Goal: Task Accomplishment & Management: Manage account settings

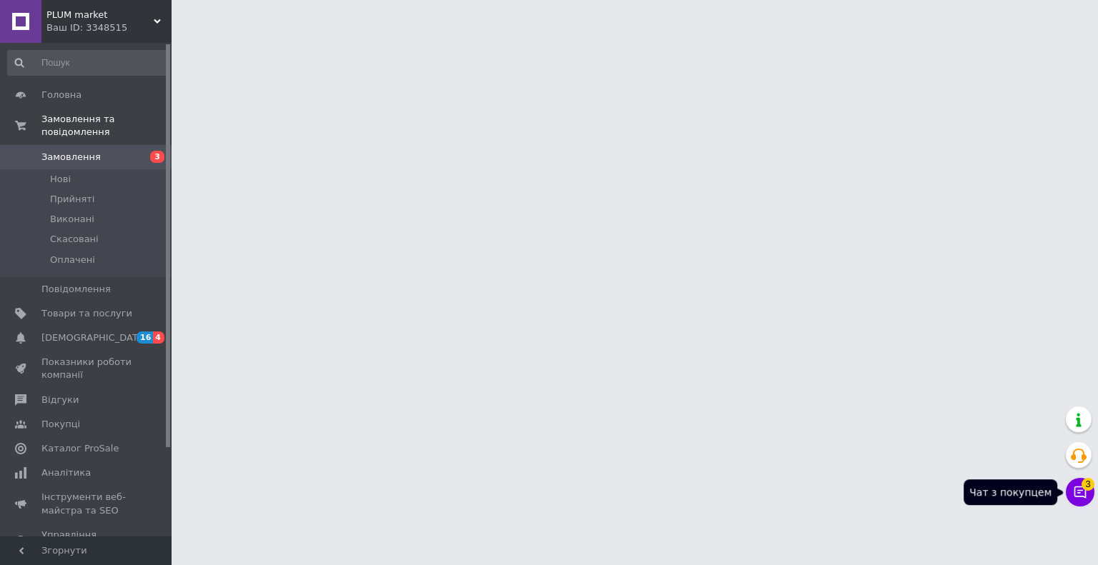
click at [1084, 499] on icon at bounding box center [1080, 492] width 14 height 14
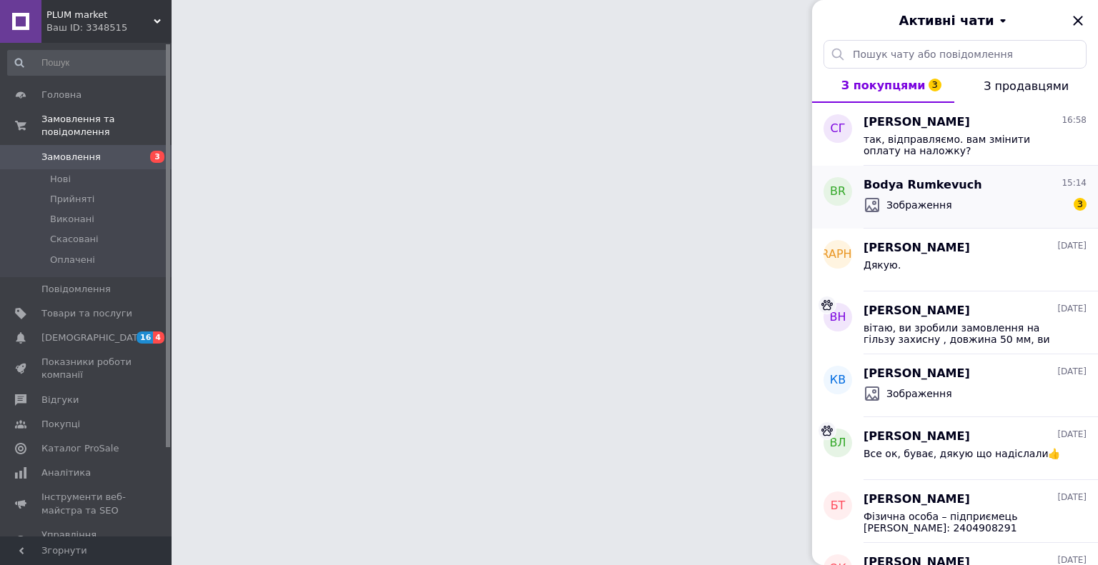
click at [947, 203] on div "Зображення 3" at bounding box center [975, 205] width 223 height 23
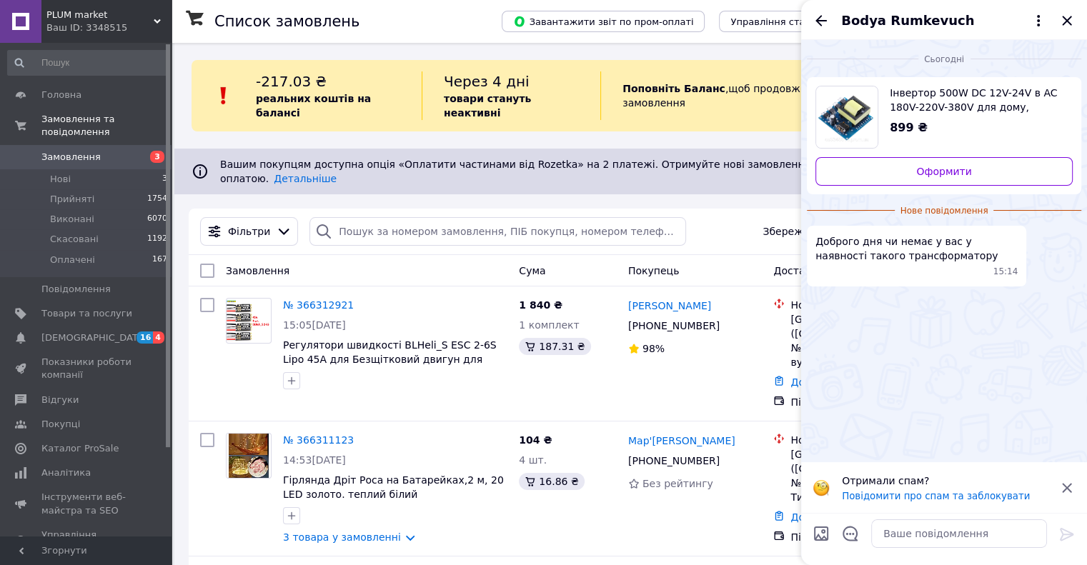
scroll to position [26, 0]
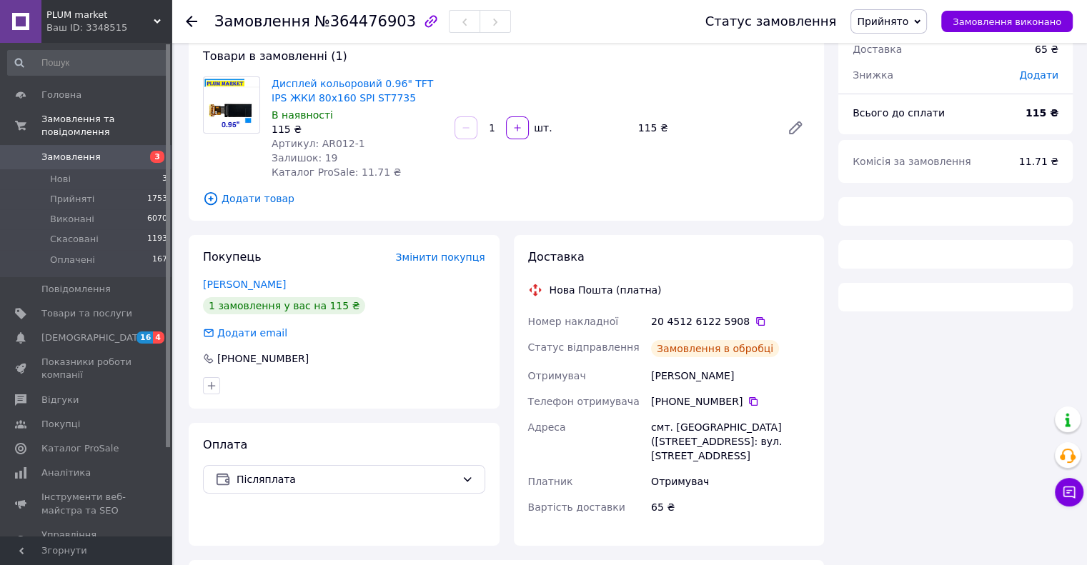
scroll to position [88, 0]
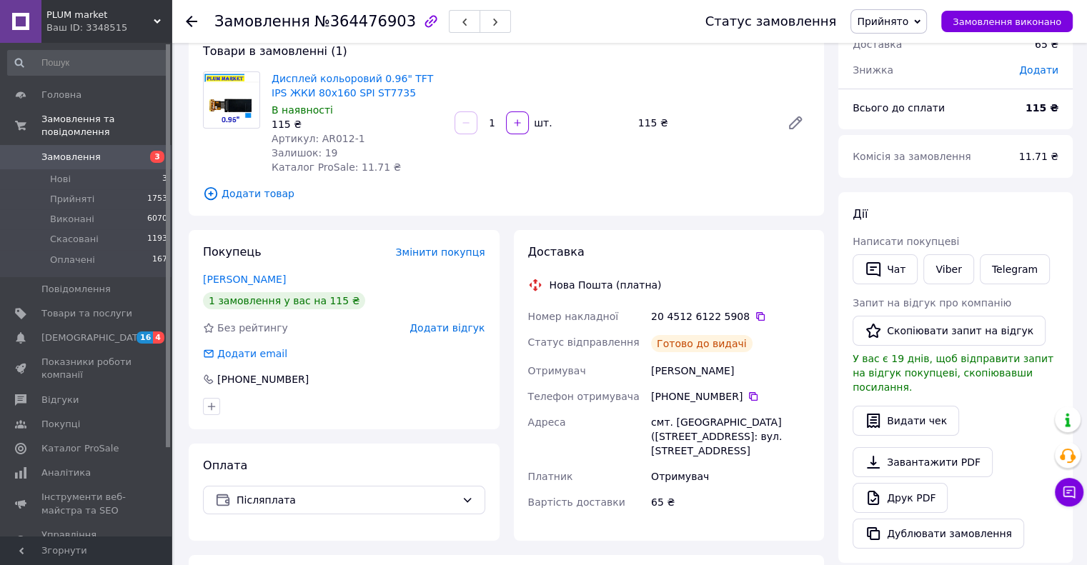
click at [457, 330] on span "Додати відгук" at bounding box center [447, 327] width 75 height 11
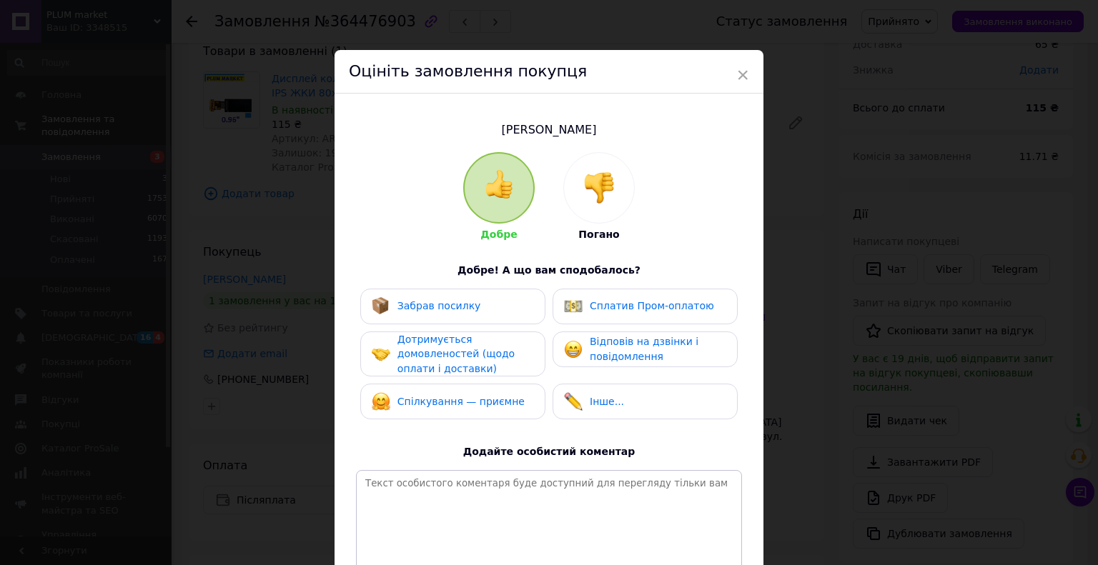
click at [611, 207] on div at bounding box center [599, 188] width 70 height 70
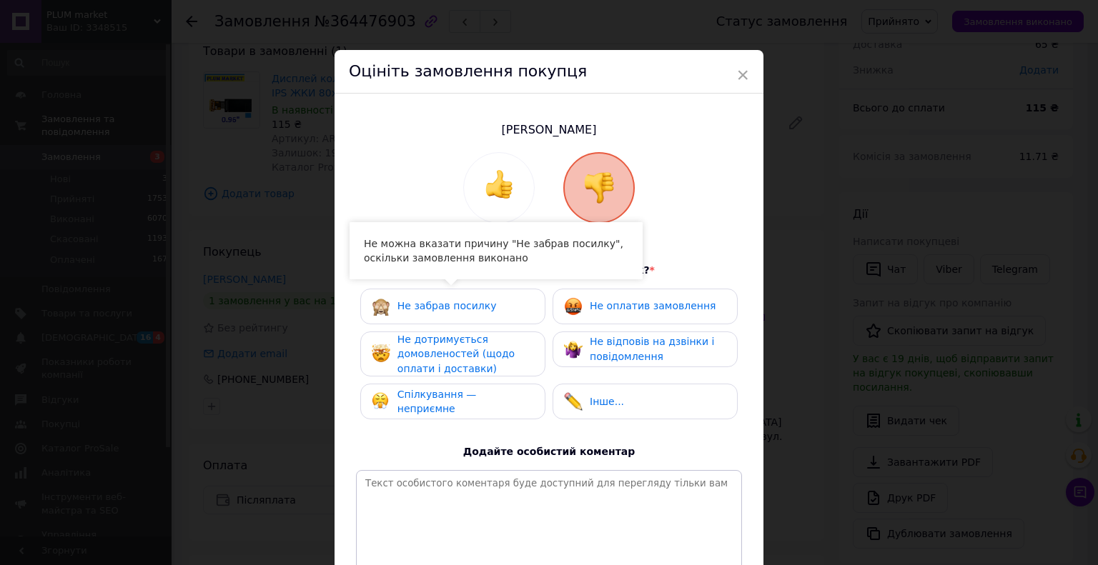
click at [458, 307] on span "Не забрав посилку" at bounding box center [446, 305] width 99 height 11
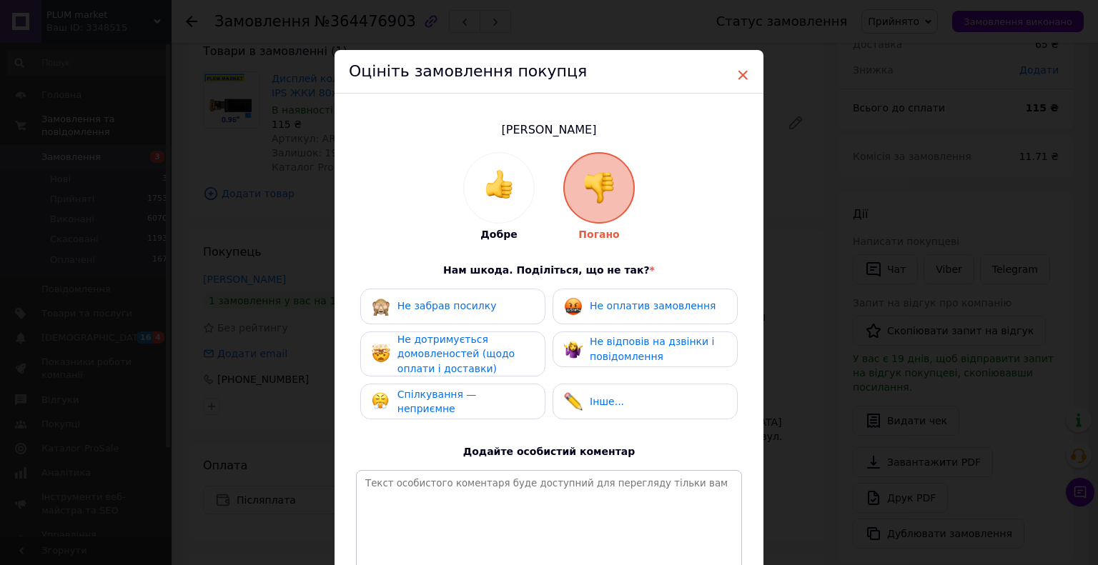
click at [741, 71] on span "×" at bounding box center [742, 75] width 13 height 24
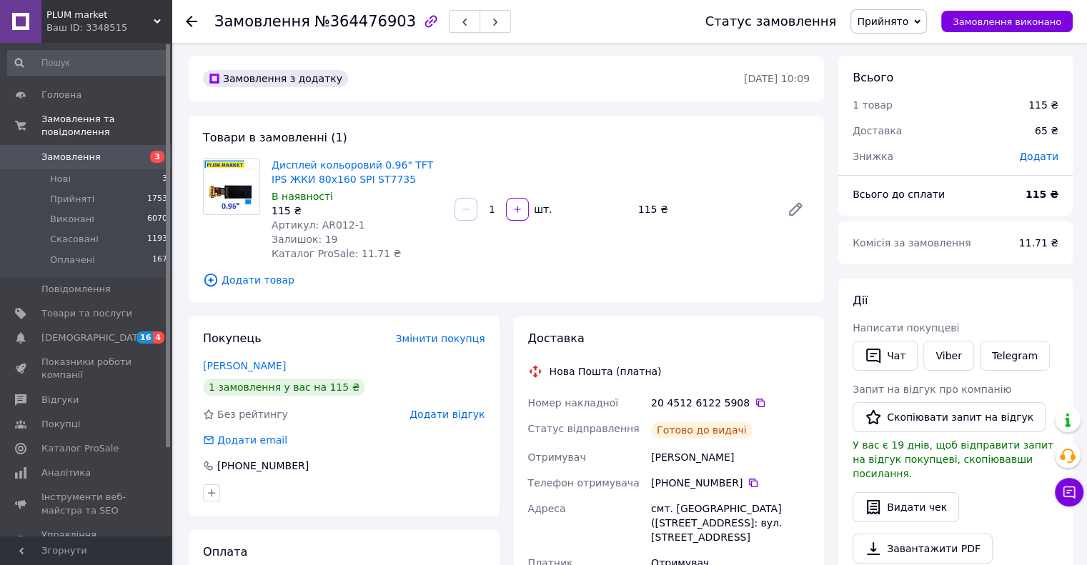
scroll to position [0, 0]
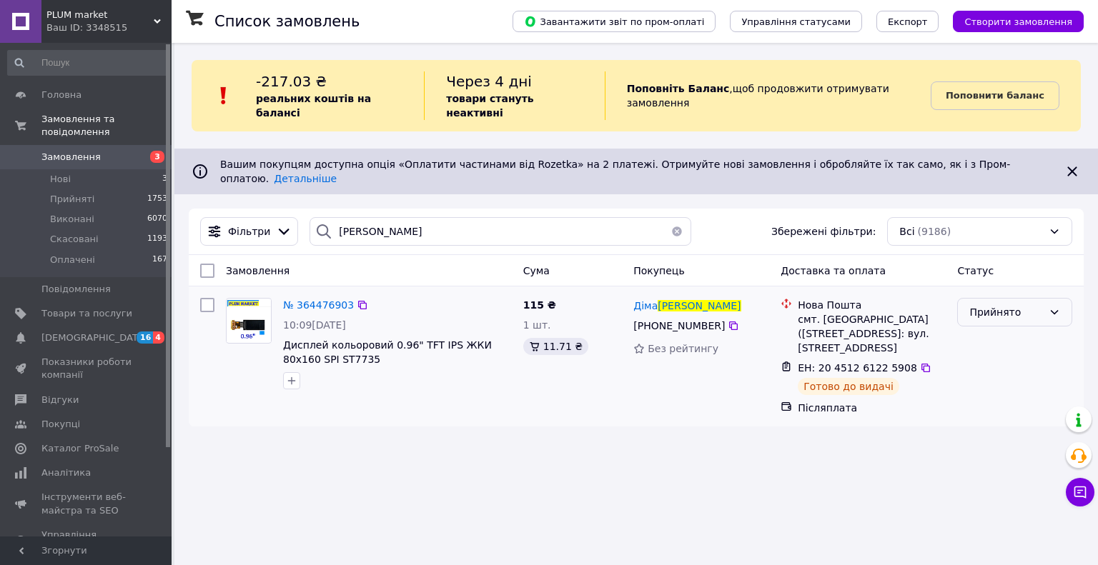
click at [1018, 305] on div "Прийнято" at bounding box center [1006, 313] width 74 height 16
click at [996, 347] on li "Скасовано" at bounding box center [1015, 344] width 114 height 26
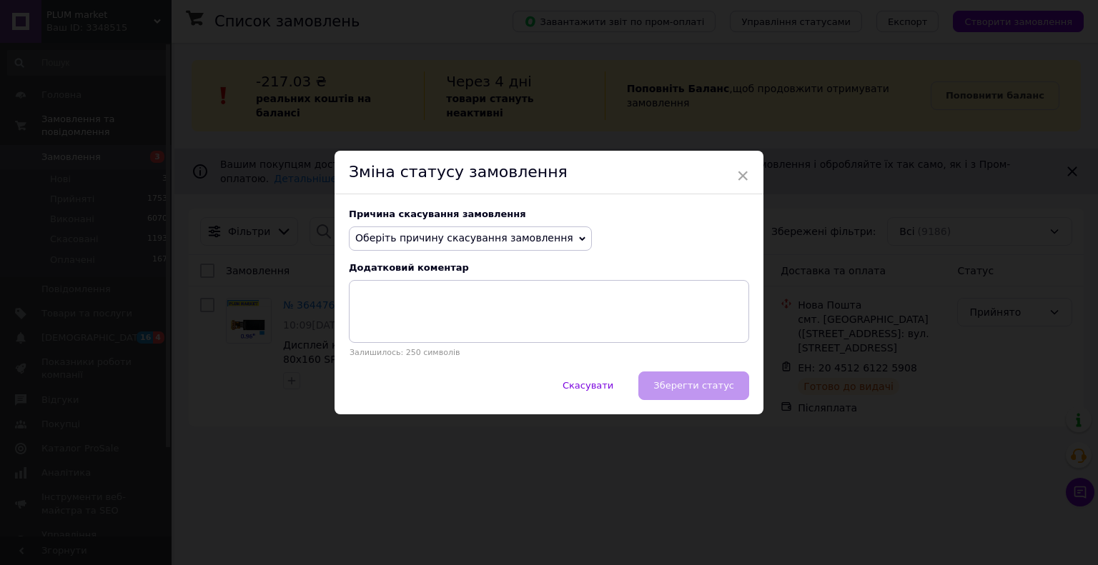
click at [519, 236] on span "Оберіть причину скасування замовлення" at bounding box center [464, 237] width 218 height 11
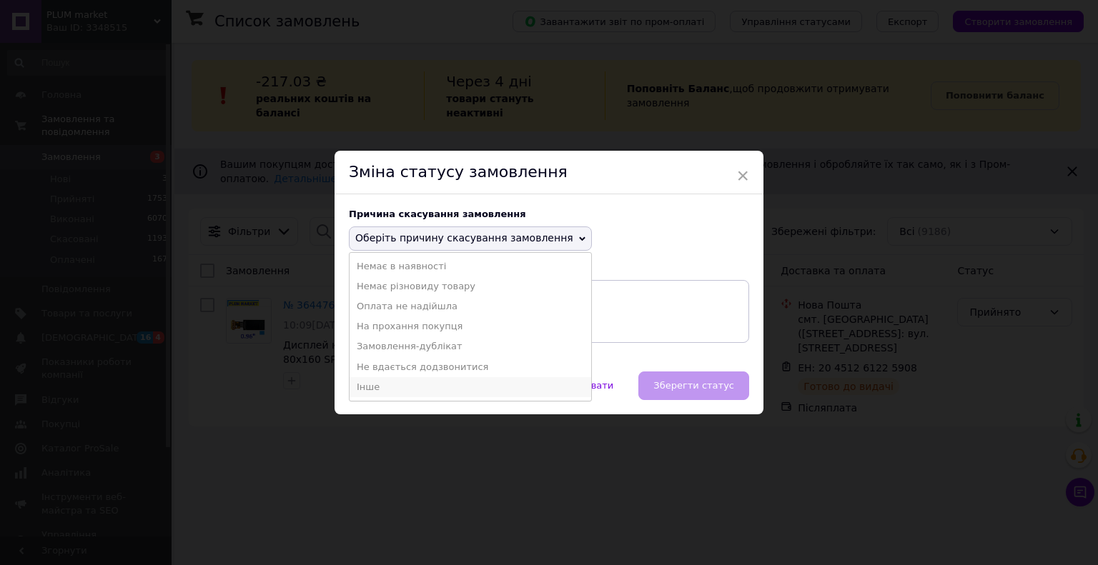
click at [380, 385] on li "Інше" at bounding box center [471, 387] width 242 height 20
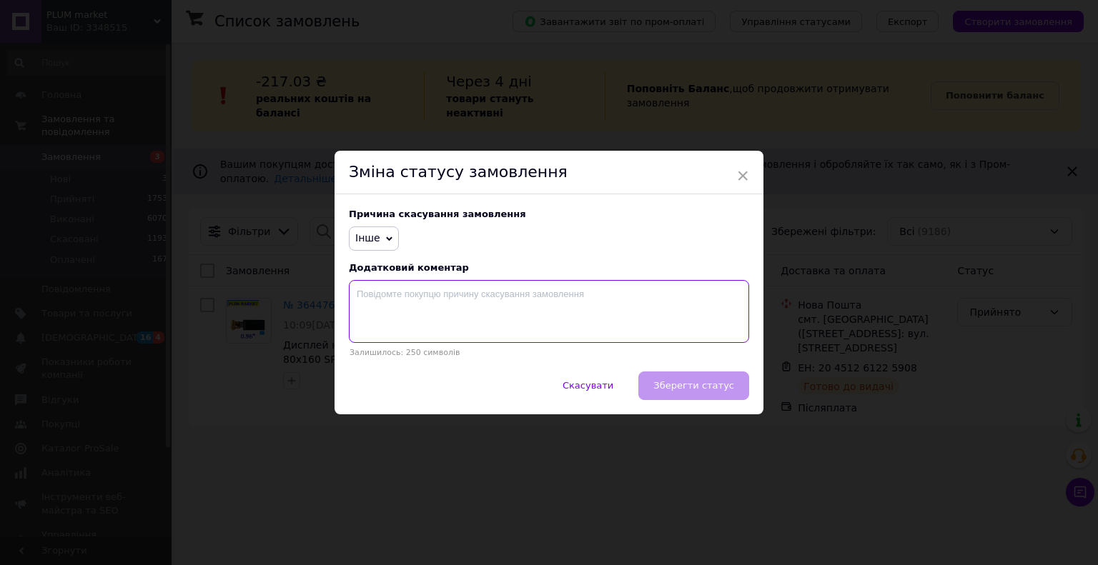
click at [377, 305] on textarea at bounding box center [549, 311] width 400 height 63
type textarea "не забрав посилку"
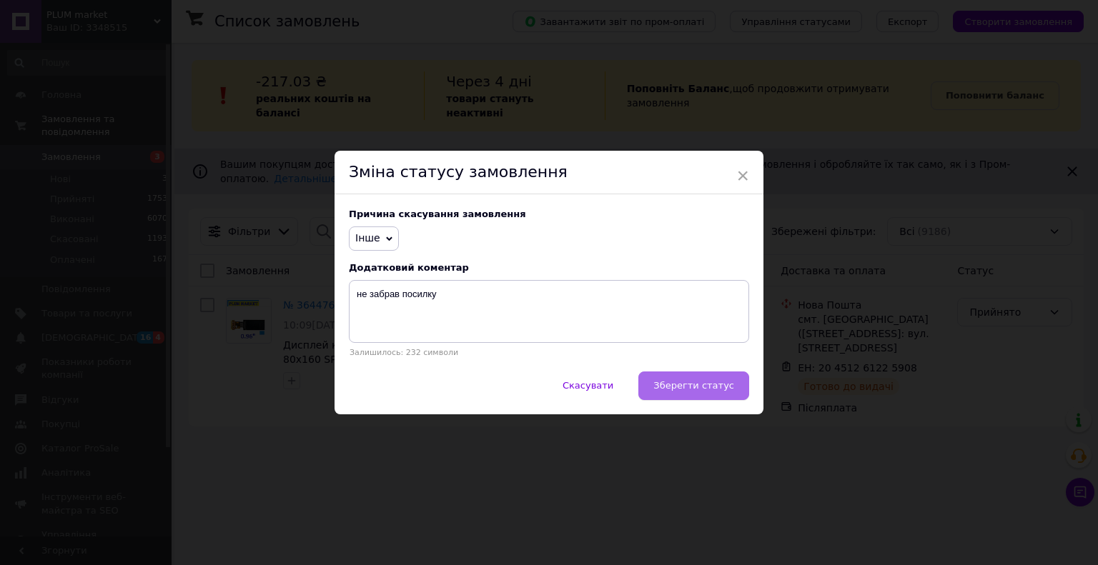
click at [688, 391] on span "Зберегти статус" at bounding box center [693, 385] width 81 height 11
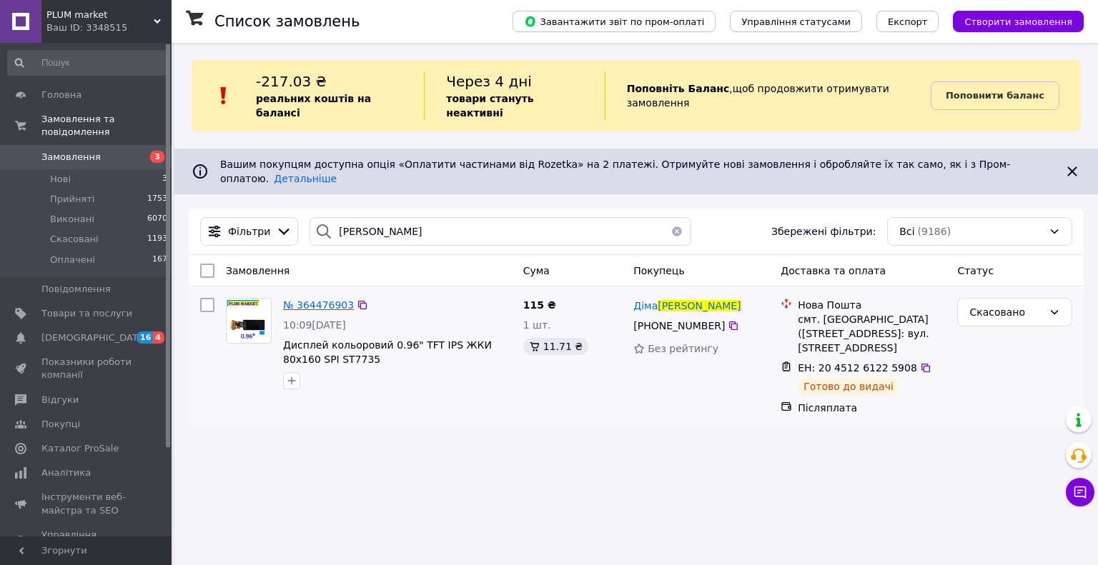
click at [310, 300] on span "№ 364476903" at bounding box center [318, 305] width 71 height 11
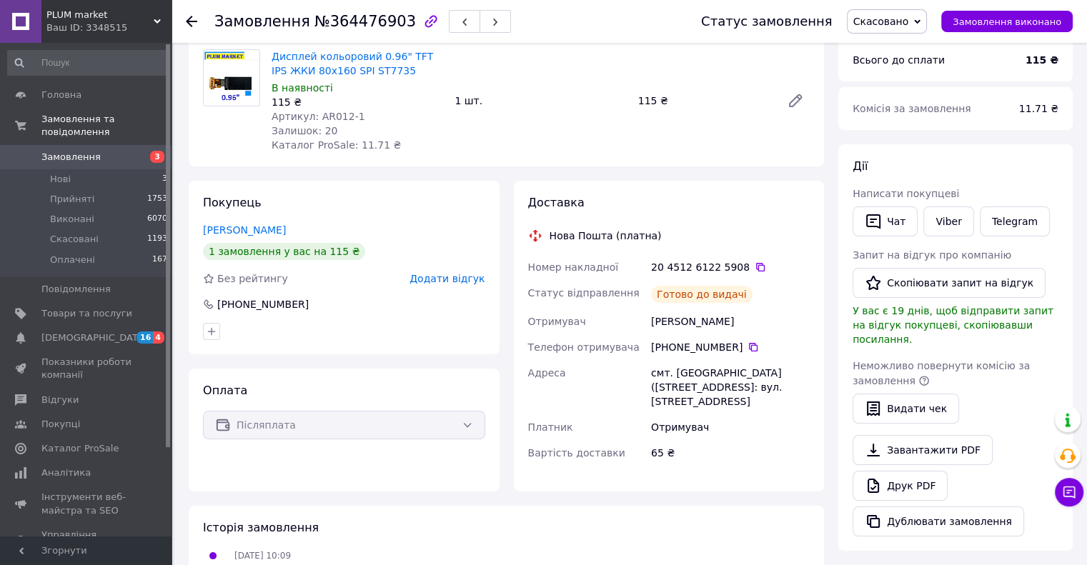
scroll to position [214, 0]
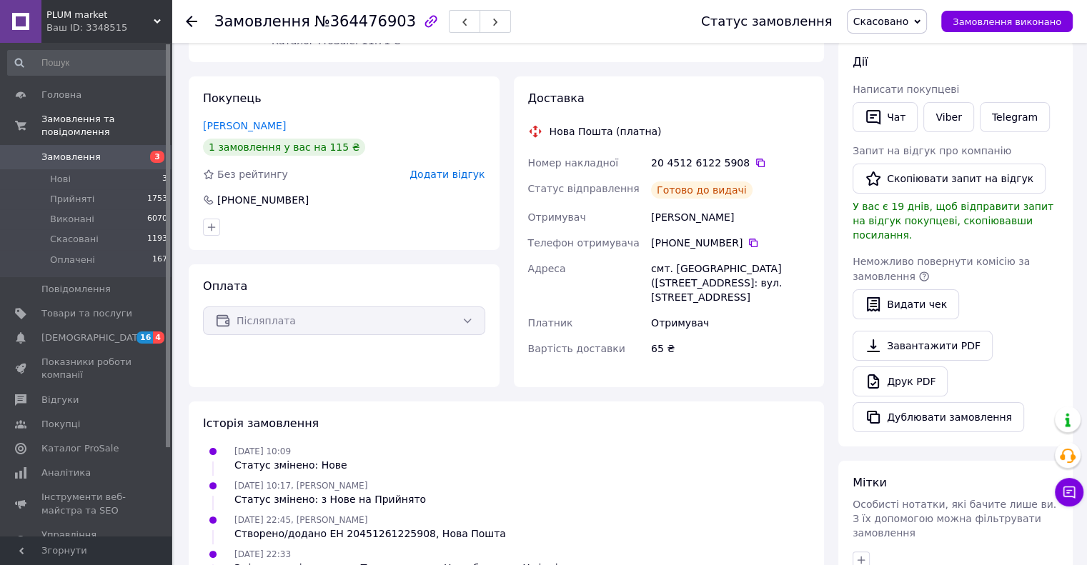
click at [455, 171] on span "Додати відгук" at bounding box center [447, 174] width 75 height 11
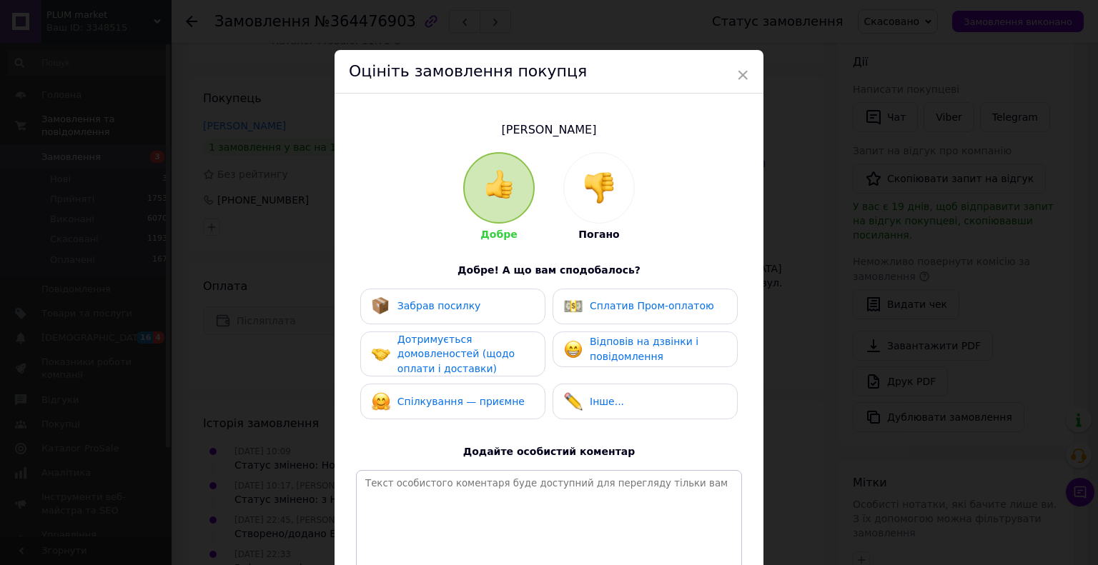
click at [598, 179] on img at bounding box center [598, 187] width 31 height 31
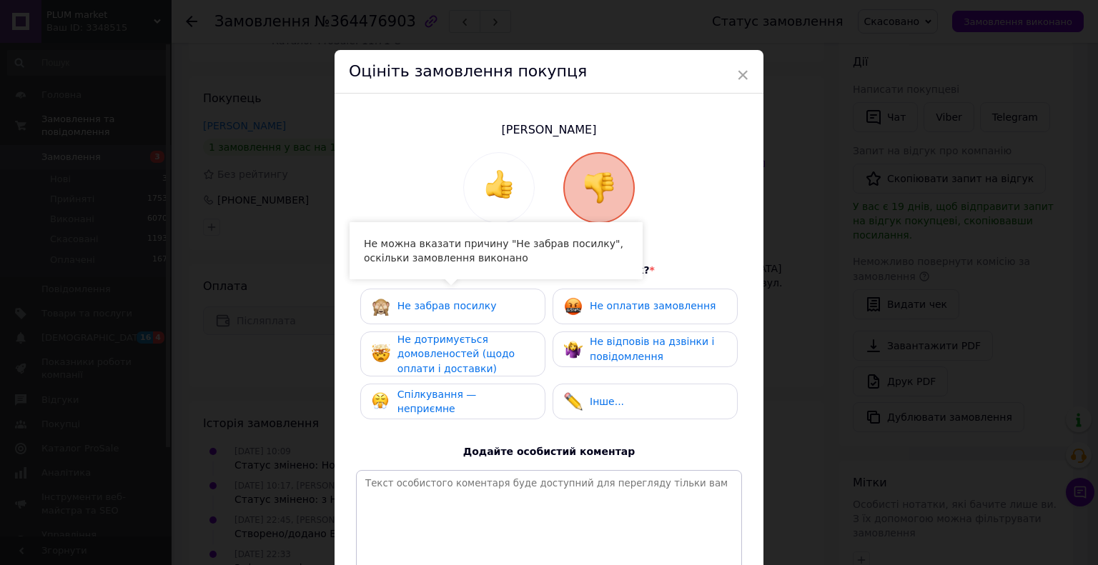
click at [442, 300] on span "Не забрав посилку" at bounding box center [446, 305] width 99 height 11
click at [472, 310] on span "Не забрав посилку" at bounding box center [446, 305] width 99 height 11
click at [615, 312] on span "Не оплатив замовлення" at bounding box center [653, 305] width 126 height 11
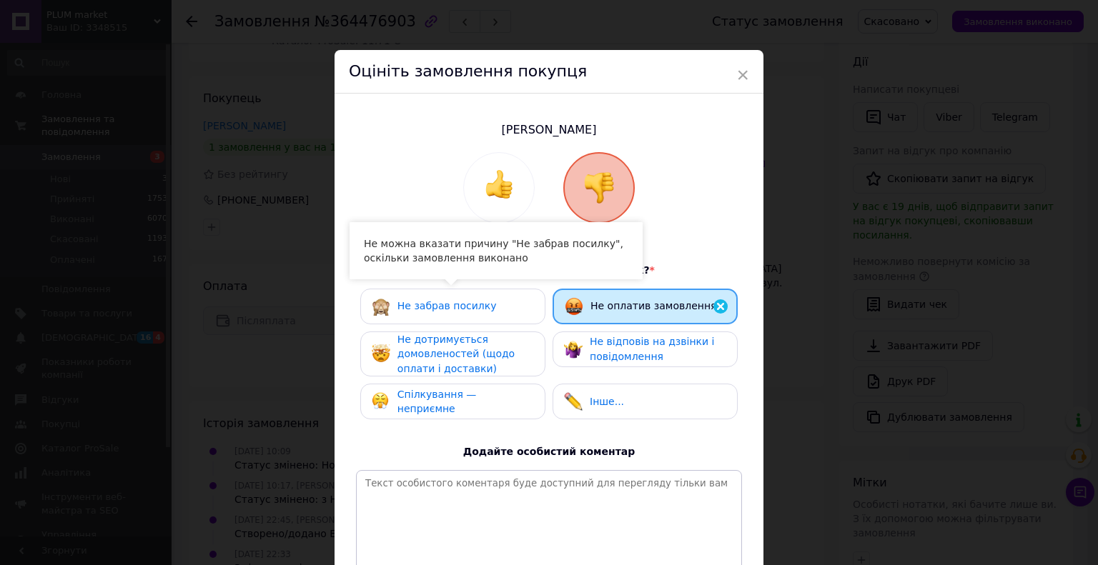
click at [422, 303] on span "Не забрав посилку" at bounding box center [446, 305] width 99 height 11
click at [436, 304] on span "Не забрав посилку" at bounding box center [446, 305] width 99 height 11
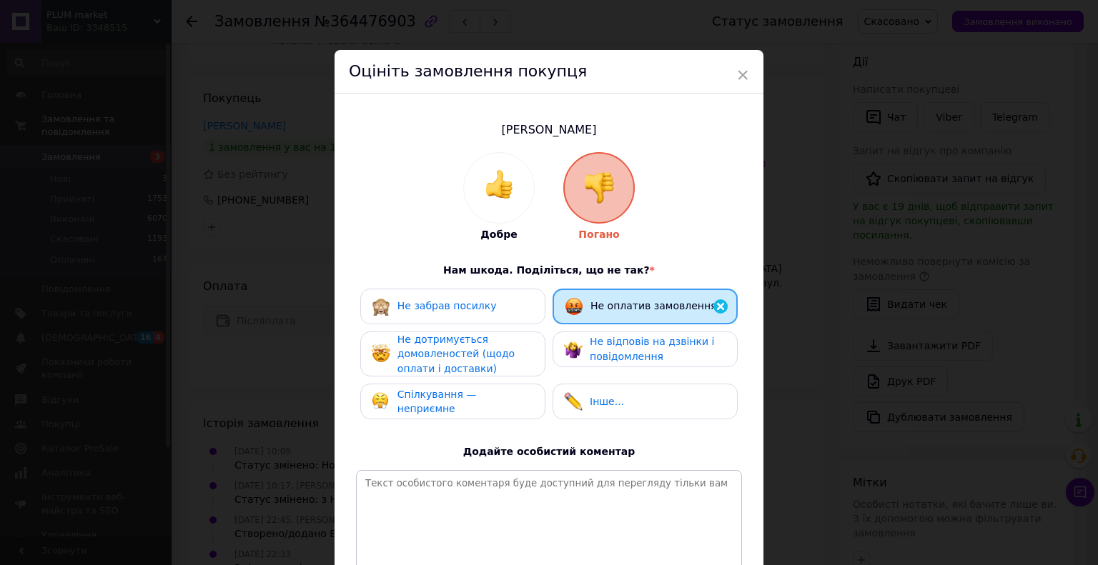
click at [426, 305] on span "Не забрав посилку" at bounding box center [446, 305] width 99 height 11
click at [746, 73] on span "×" at bounding box center [742, 75] width 13 height 24
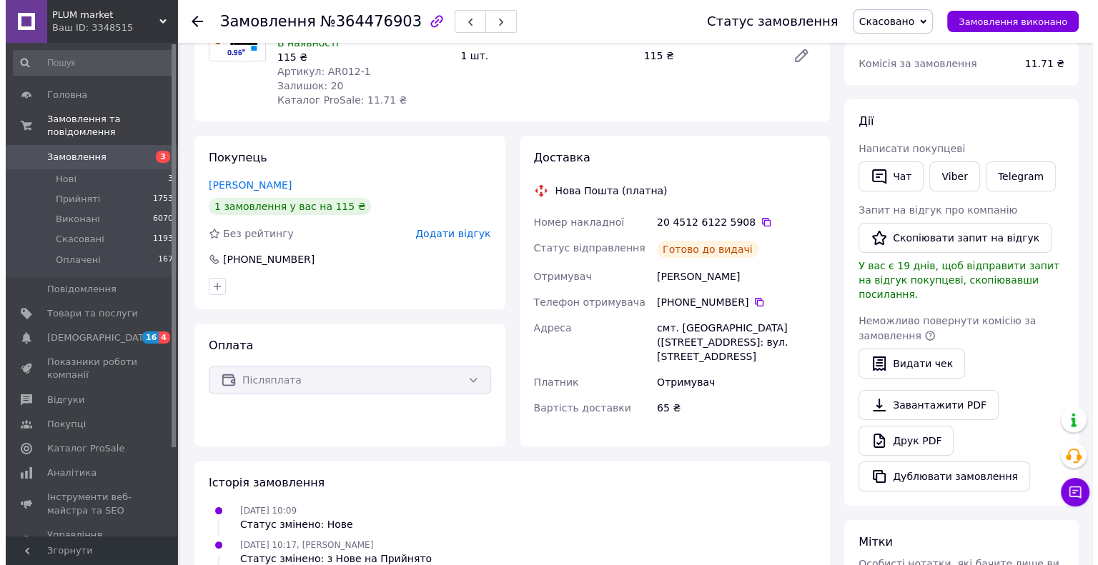
scroll to position [0, 0]
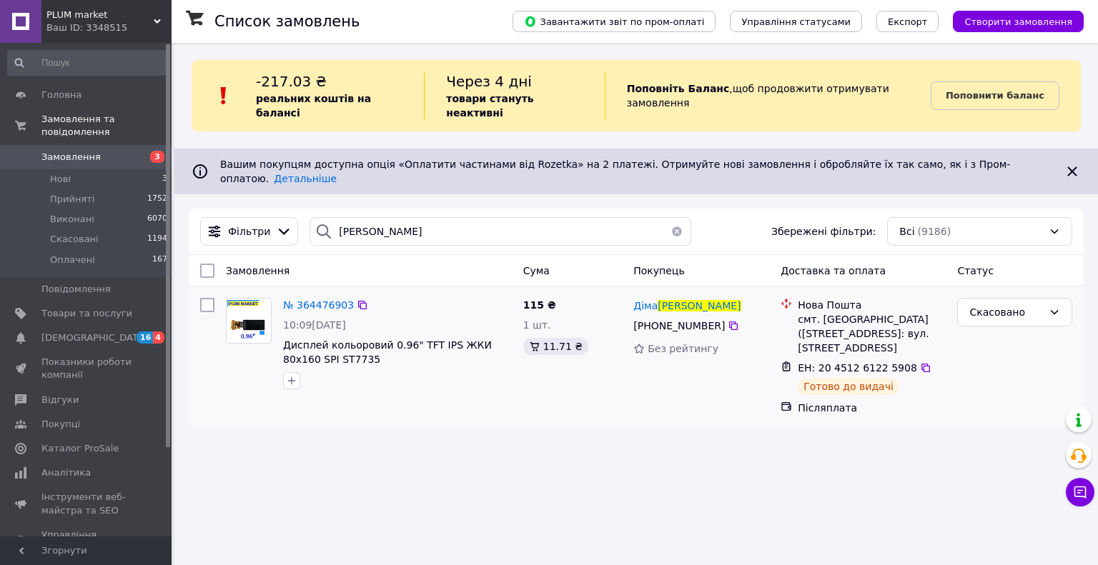
click at [306, 297] on div "№ 364476903" at bounding box center [319, 305] width 74 height 17
click at [317, 300] on span "№ 364476903" at bounding box center [318, 305] width 71 height 11
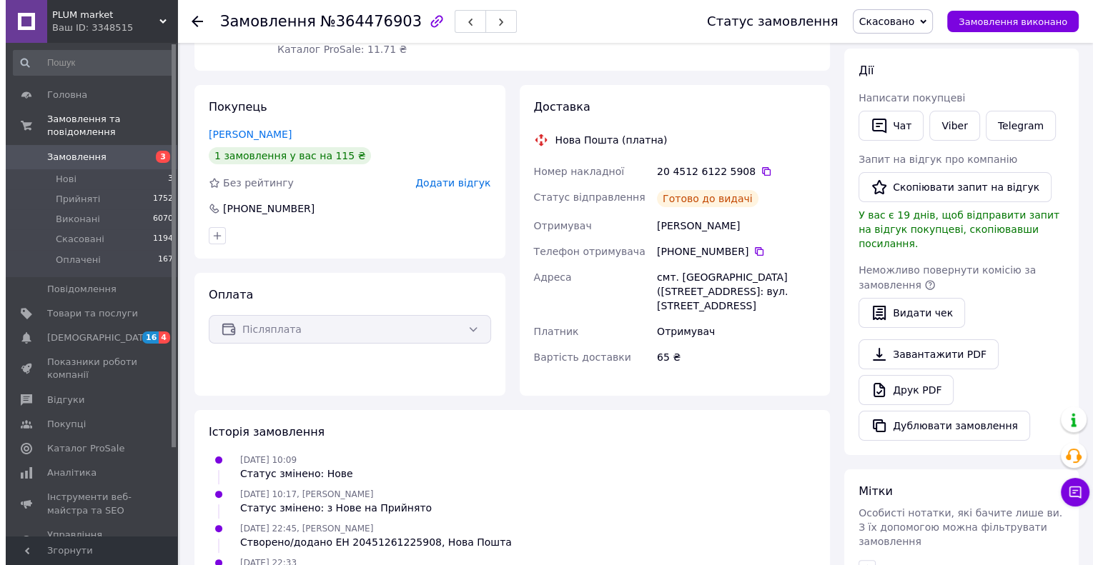
scroll to position [214, 0]
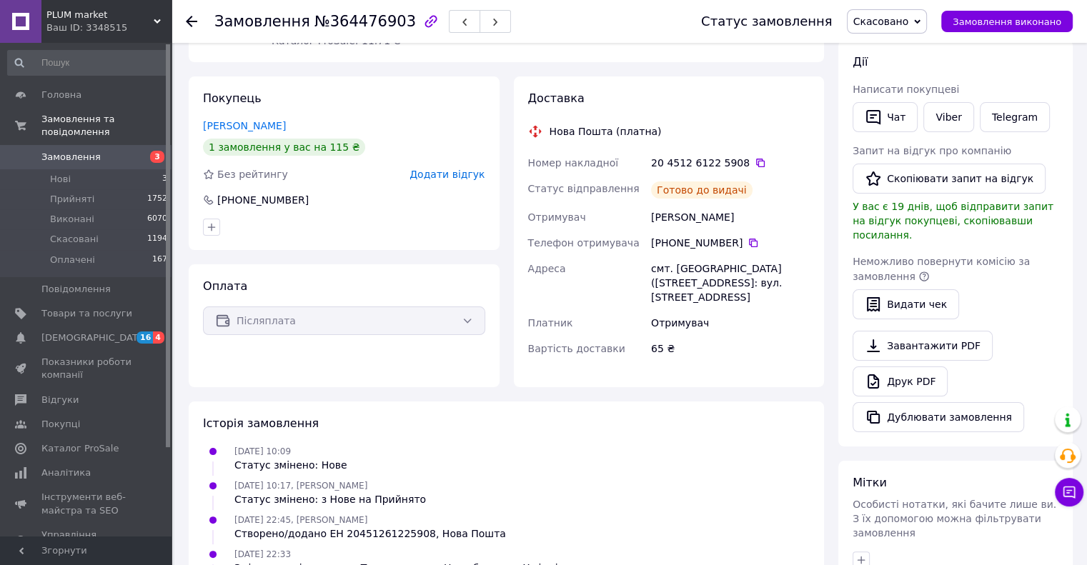
click at [441, 179] on span "Додати відгук" at bounding box center [447, 174] width 75 height 11
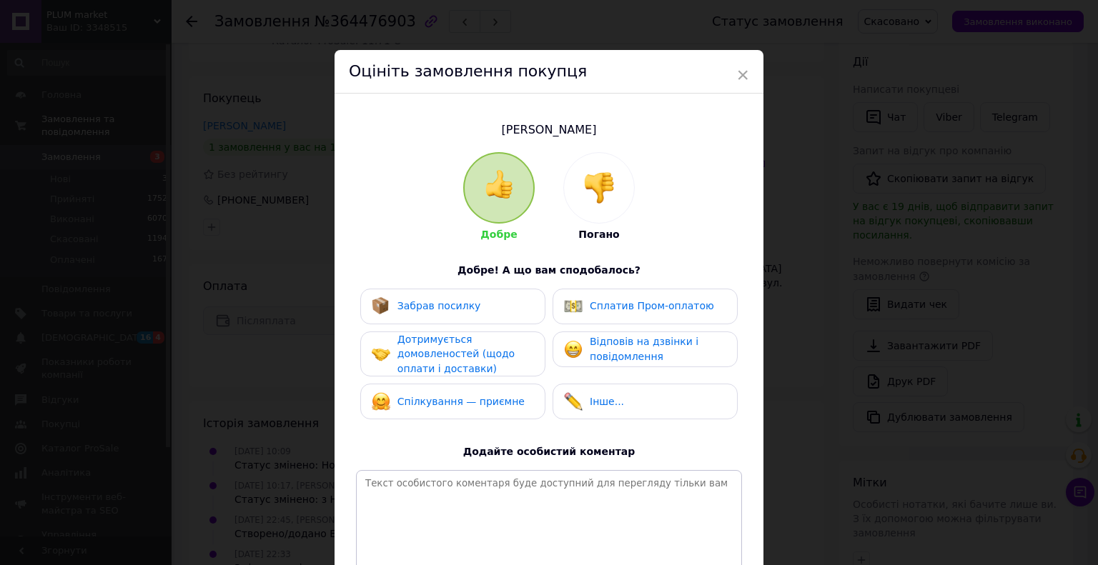
click at [631, 199] on div at bounding box center [599, 188] width 70 height 70
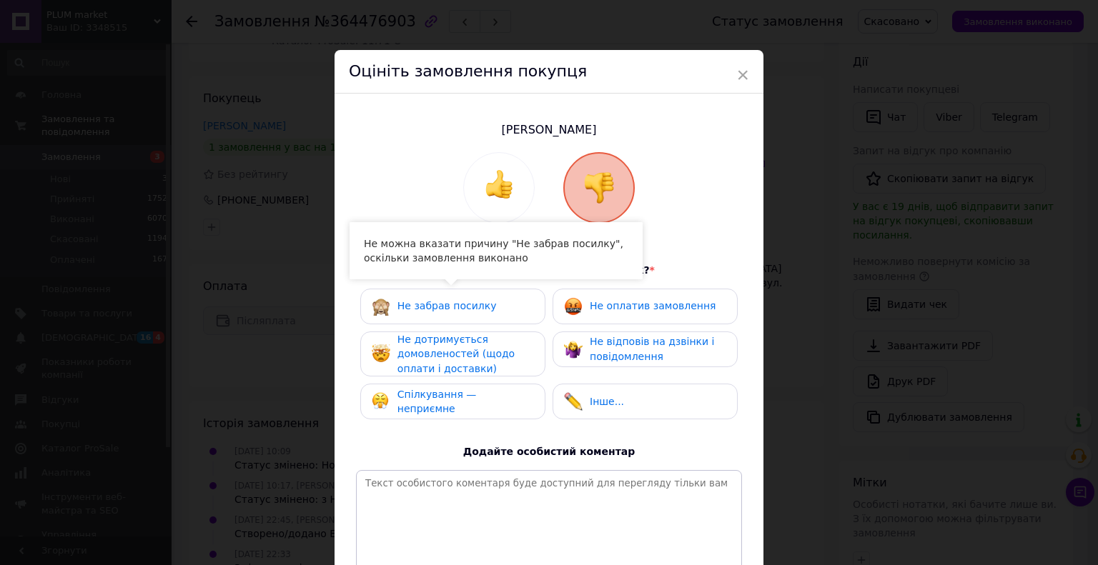
click at [498, 305] on div "Не забрав посилку" at bounding box center [453, 306] width 162 height 19
click at [606, 312] on span "Не оплатив замовлення" at bounding box center [653, 305] width 126 height 11
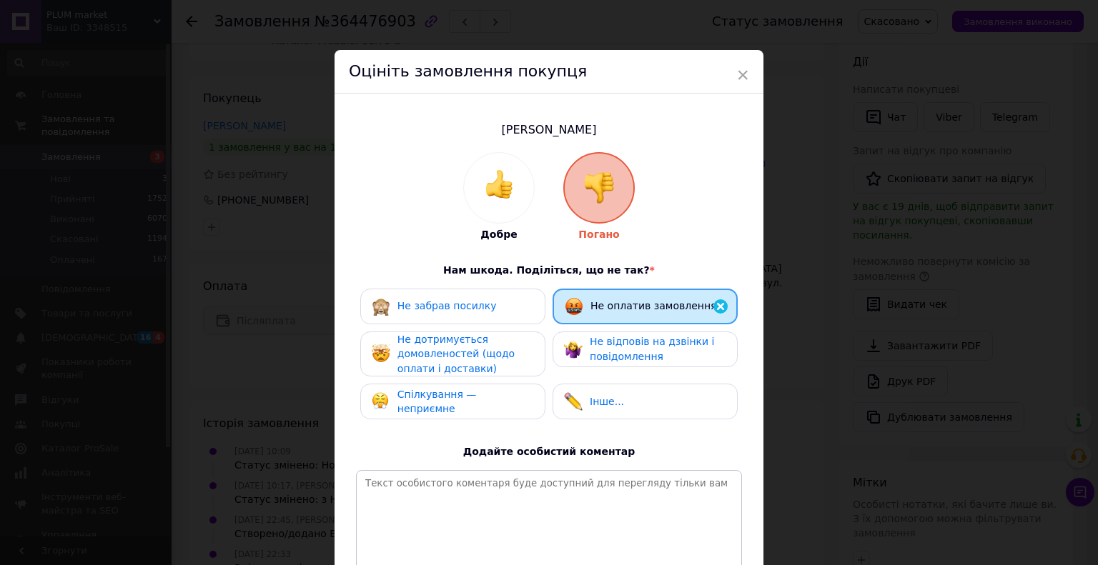
click at [480, 347] on span "Не дотримується домовленостей (щодо оплати і доставки)" at bounding box center [455, 354] width 117 height 41
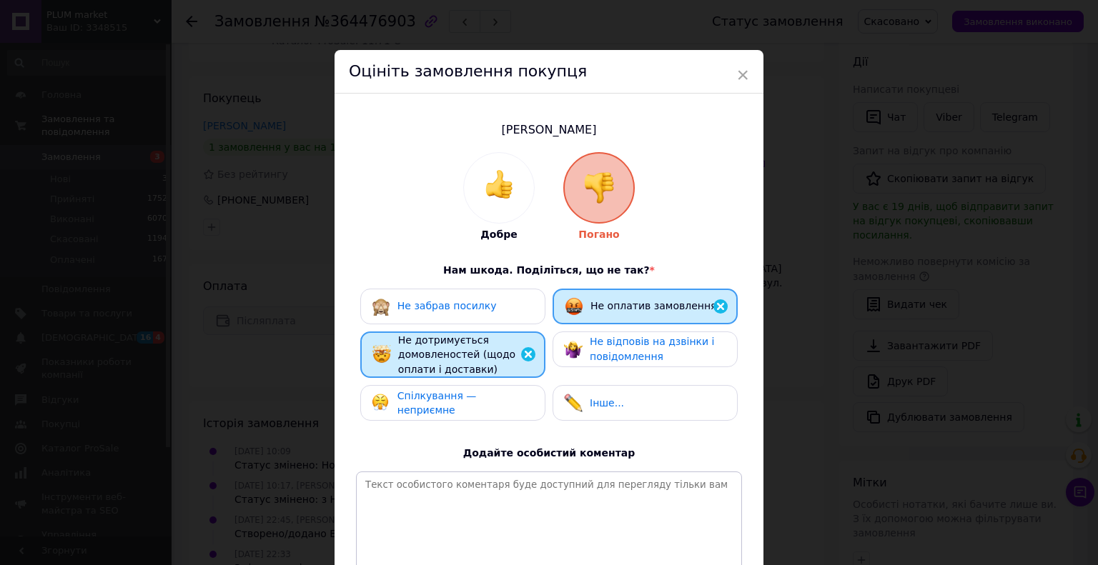
click at [597, 347] on span "Не відповів на дзвінки і повідомлення" at bounding box center [652, 349] width 124 height 26
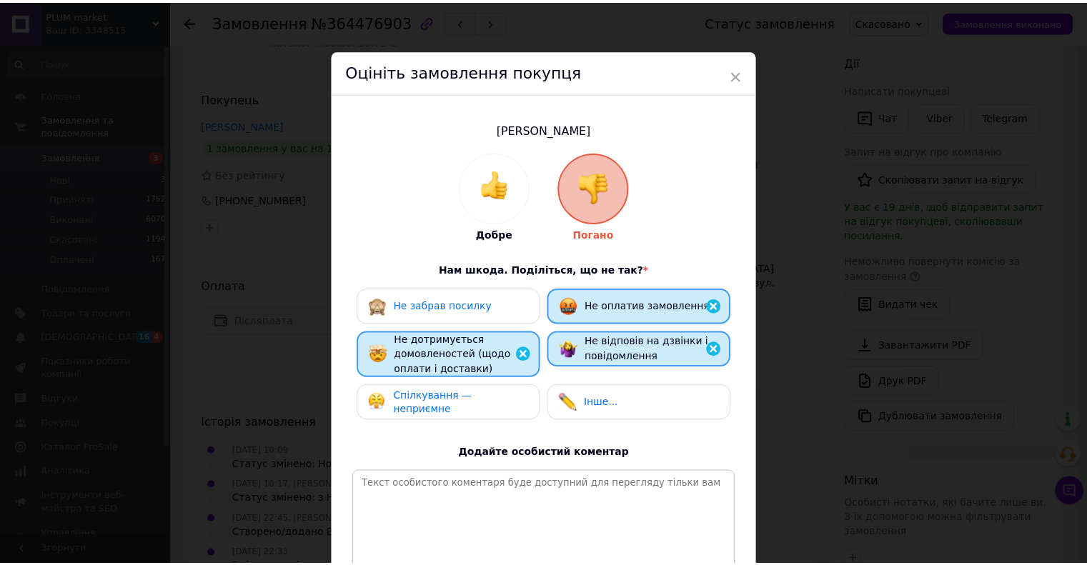
scroll to position [142, 0]
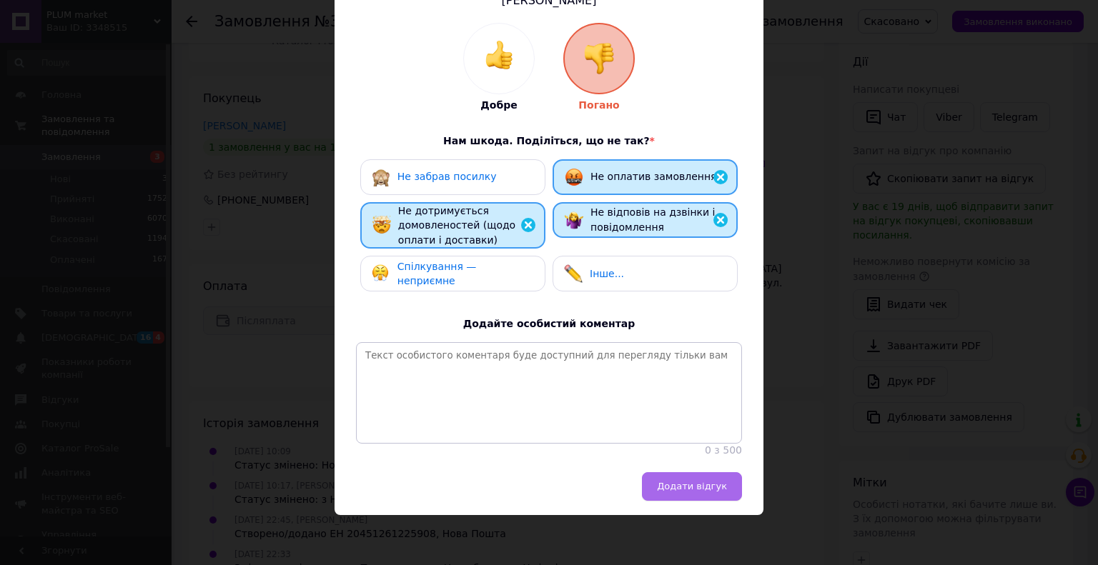
click at [691, 477] on button "Додати відгук" at bounding box center [692, 487] width 100 height 29
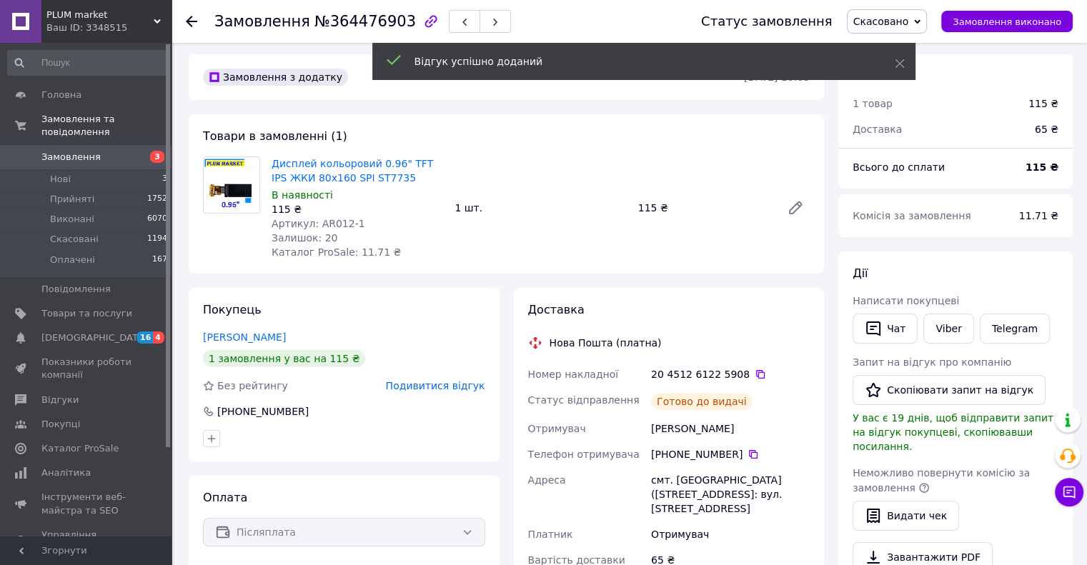
scroll to position [0, 0]
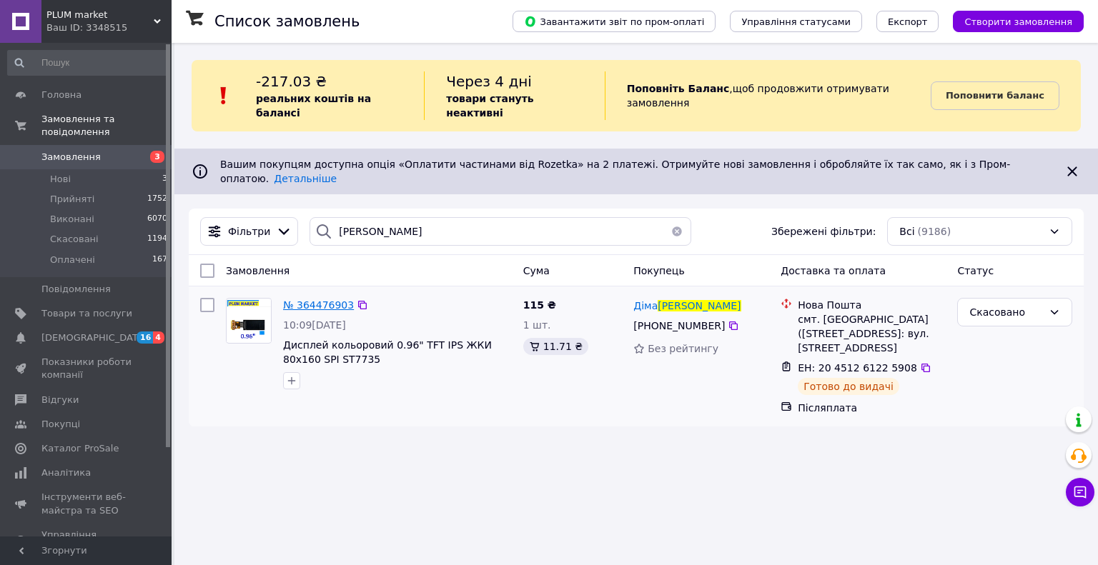
click at [316, 300] on span "№ 364476903" at bounding box center [318, 305] width 71 height 11
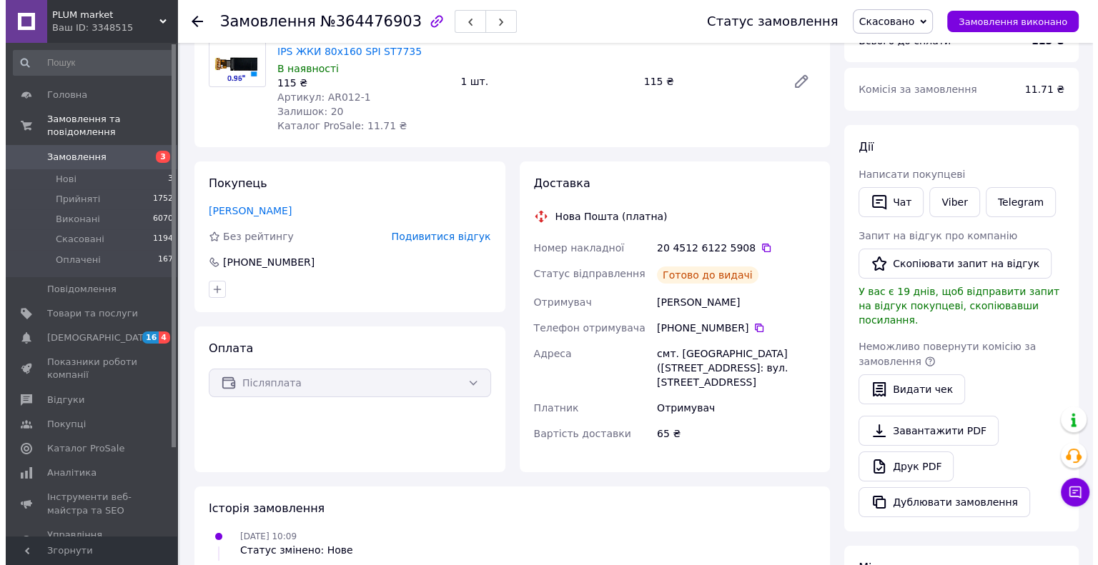
scroll to position [143, 0]
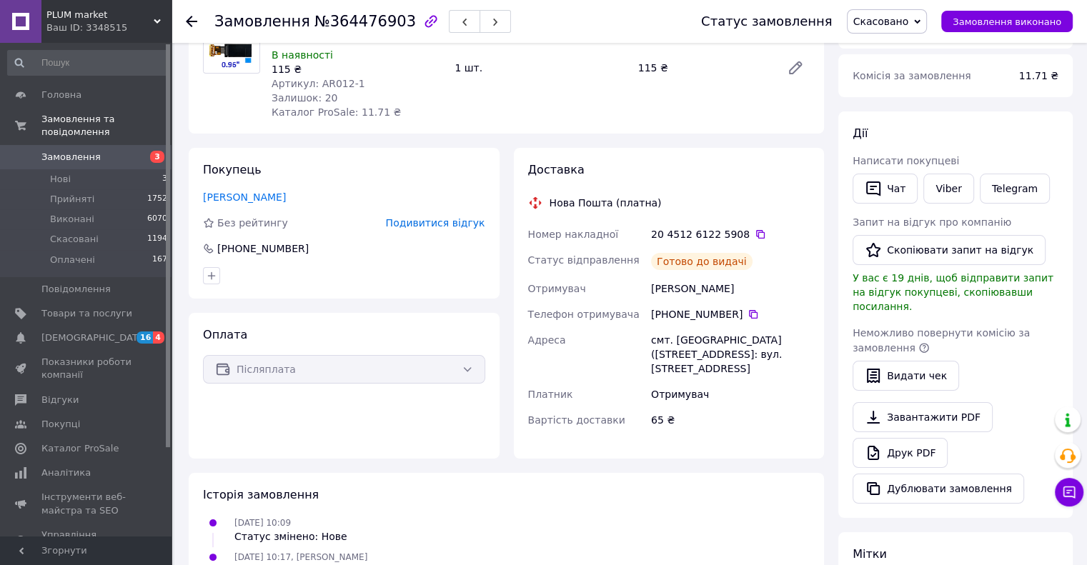
click at [435, 227] on span "Подивитися відгук" at bounding box center [435, 222] width 99 height 11
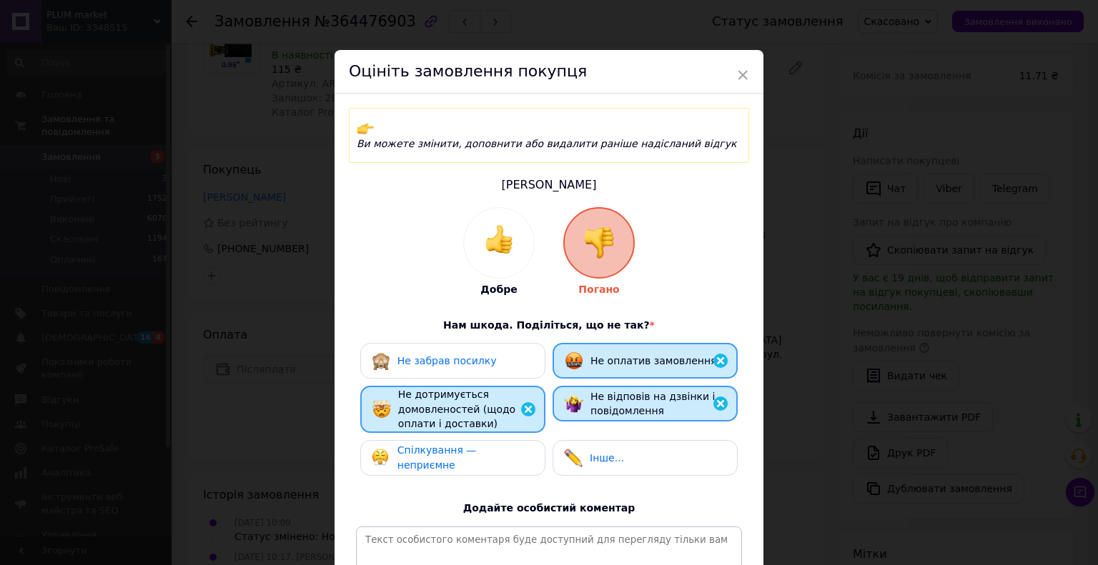
click at [416, 355] on span "Не забрав посилку" at bounding box center [446, 360] width 99 height 11
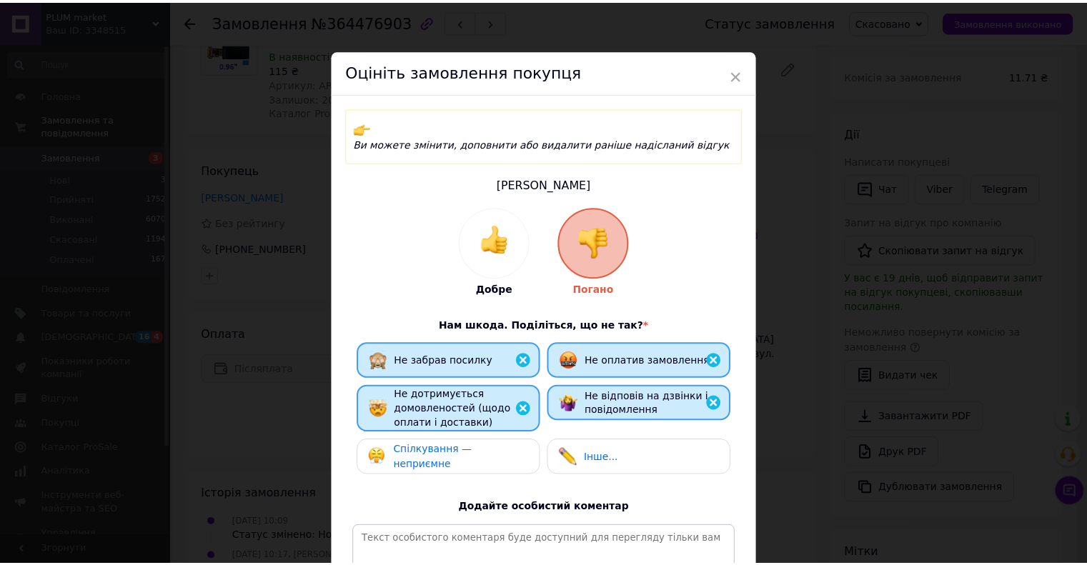
scroll to position [182, 0]
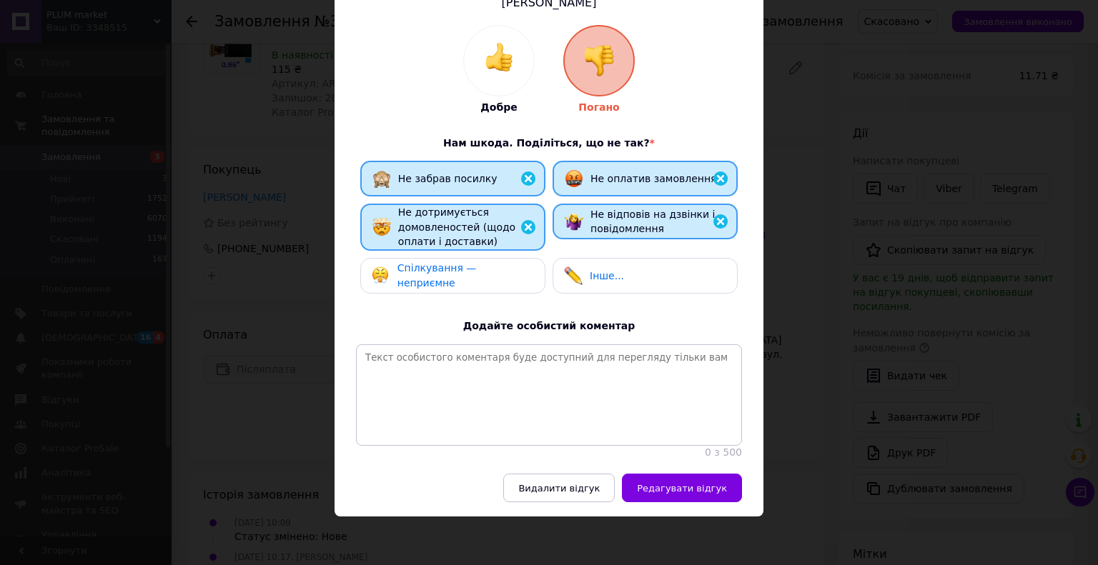
drag, startPoint x: 681, startPoint y: 485, endPoint x: 674, endPoint y: 491, distance: 9.2
click at [679, 488] on span "Редагувати відгук" at bounding box center [682, 488] width 90 height 11
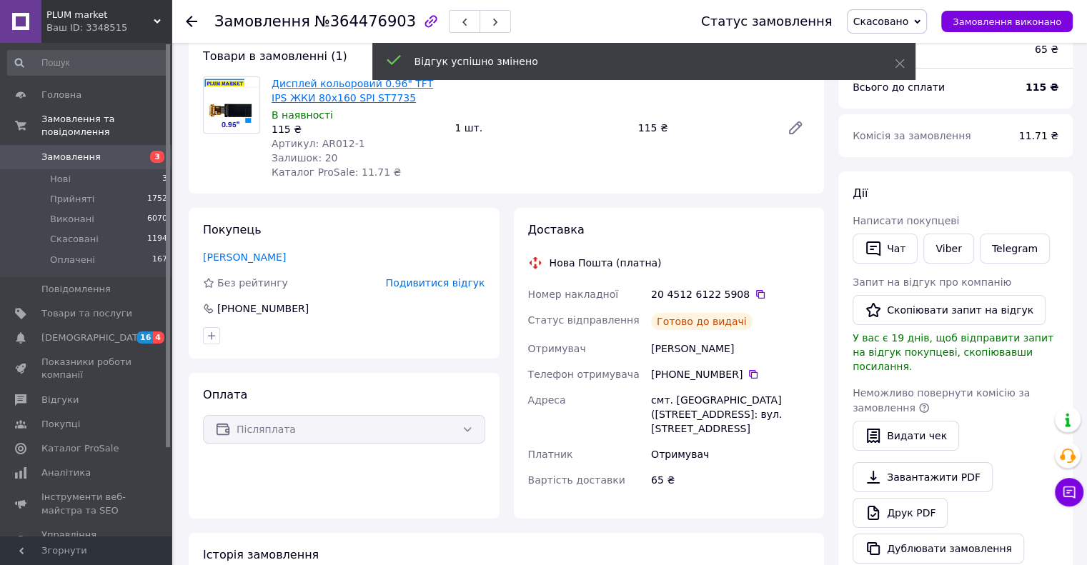
scroll to position [0, 0]
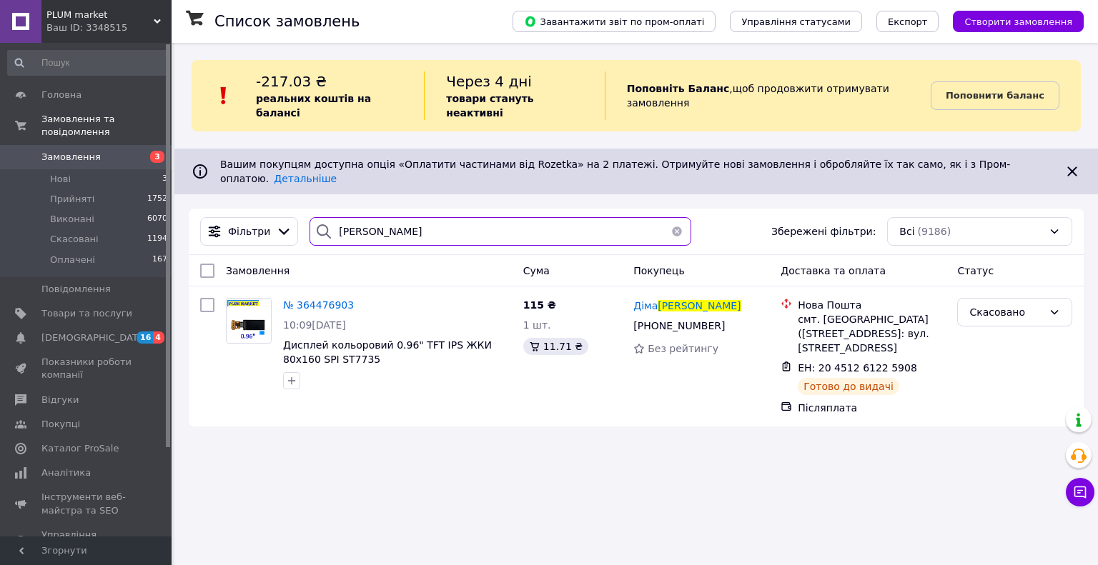
drag, startPoint x: 383, startPoint y: 208, endPoint x: 321, endPoint y: 199, distance: 62.8
click at [321, 217] on div "[PERSON_NAME]" at bounding box center [500, 231] width 381 height 29
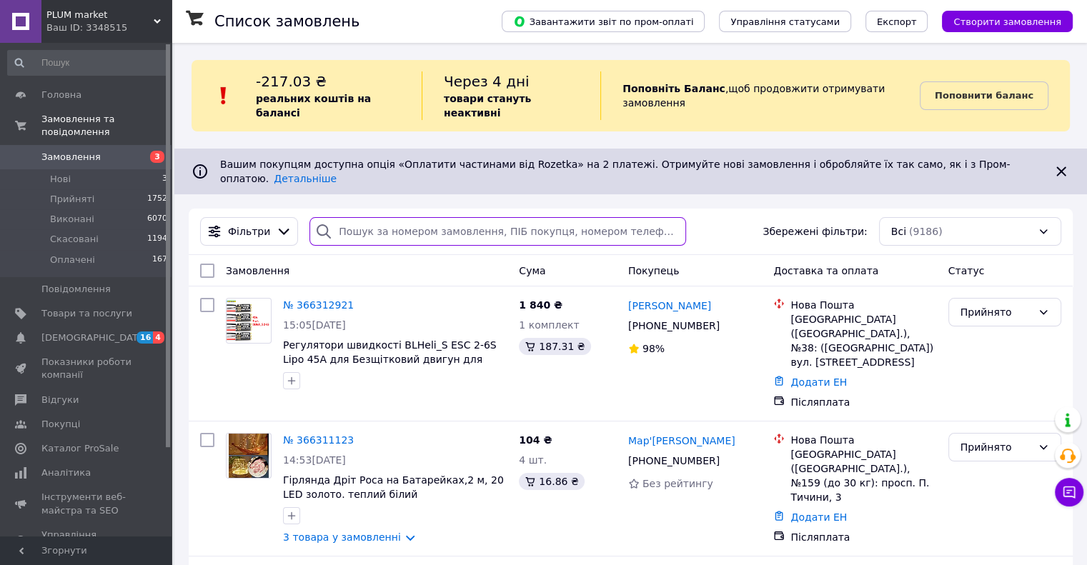
click at [345, 217] on input "search" at bounding box center [498, 231] width 377 height 29
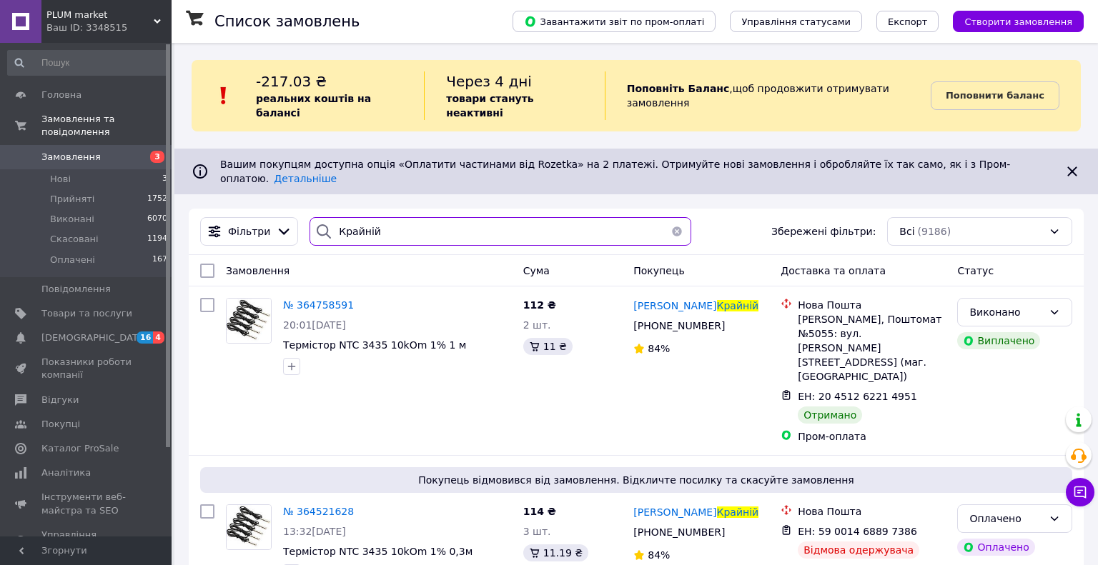
type input "Крайній"
click at [325, 506] on span "№ 364521628" at bounding box center [318, 511] width 71 height 11
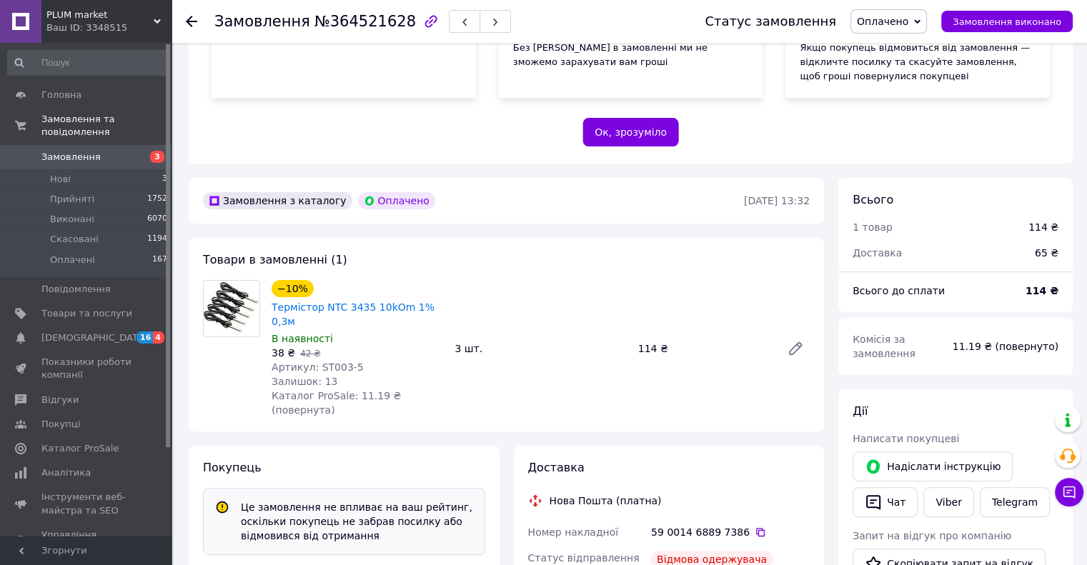
scroll to position [429, 0]
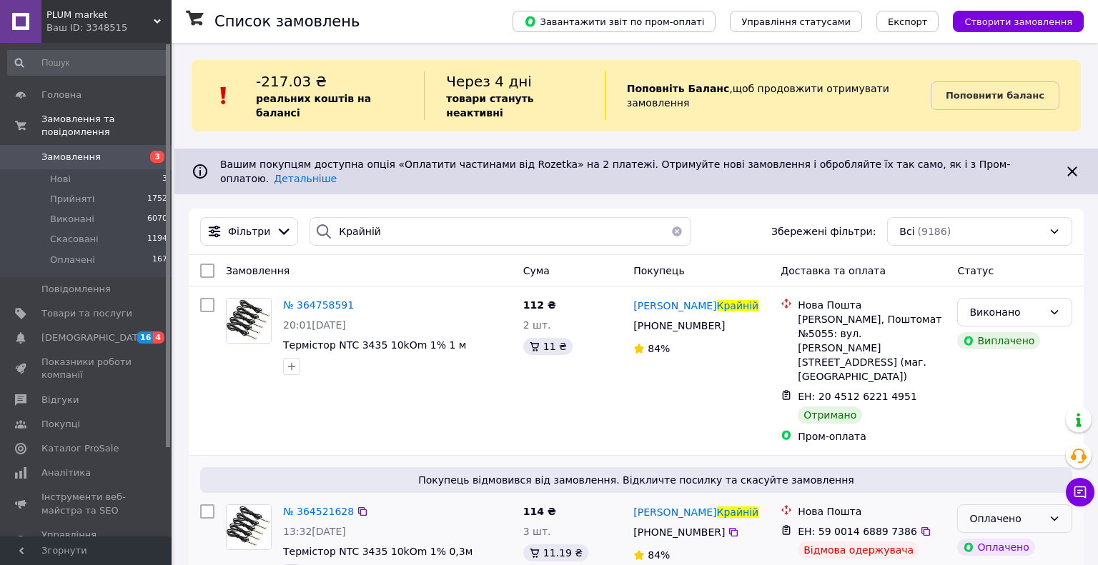
click at [1054, 513] on icon at bounding box center [1054, 518] width 11 height 11
click at [1012, 548] on li "Скасовано" at bounding box center [1015, 548] width 114 height 26
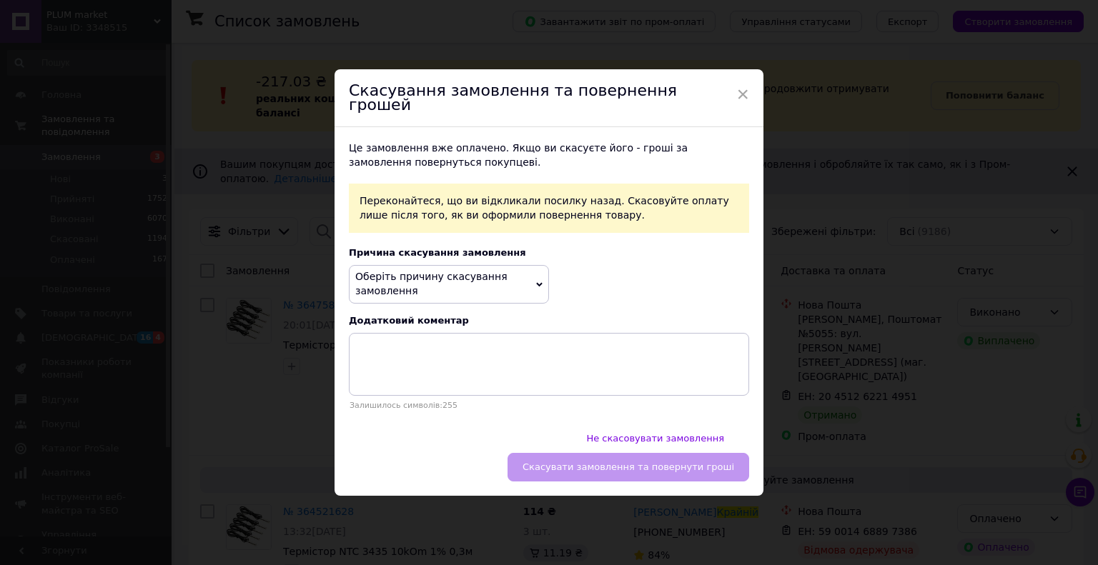
click at [537, 288] on icon at bounding box center [539, 285] width 6 height 6
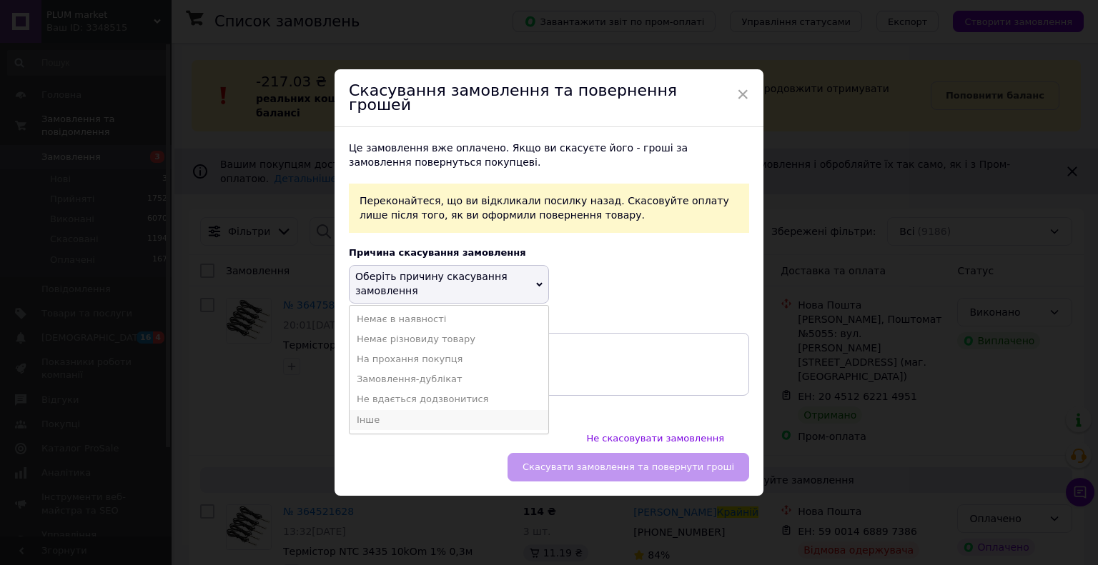
click at [370, 426] on li "Інше" at bounding box center [449, 420] width 199 height 20
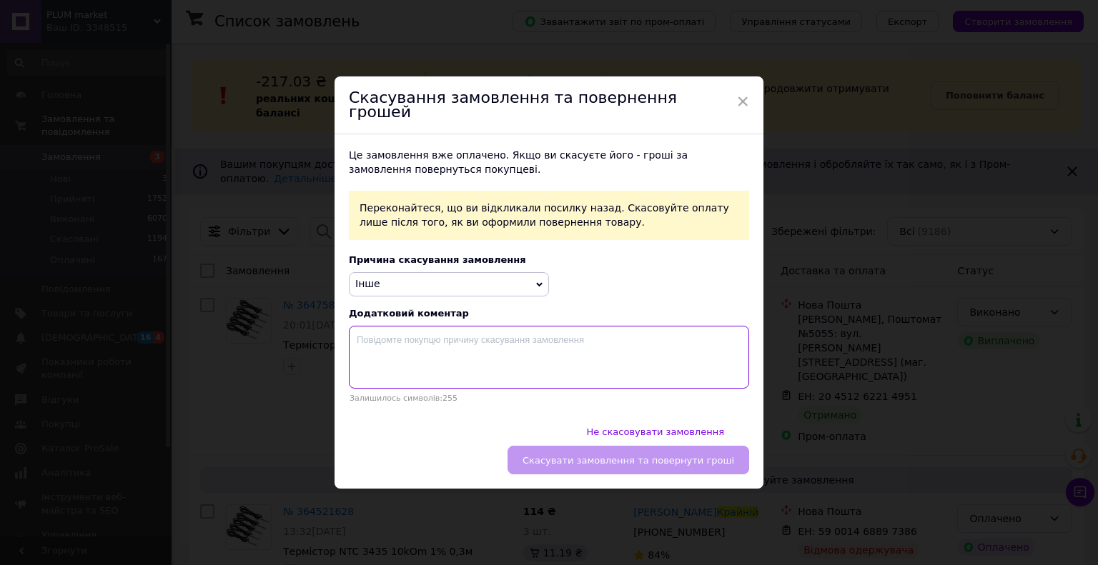
click at [403, 359] on textarea at bounding box center [549, 357] width 400 height 63
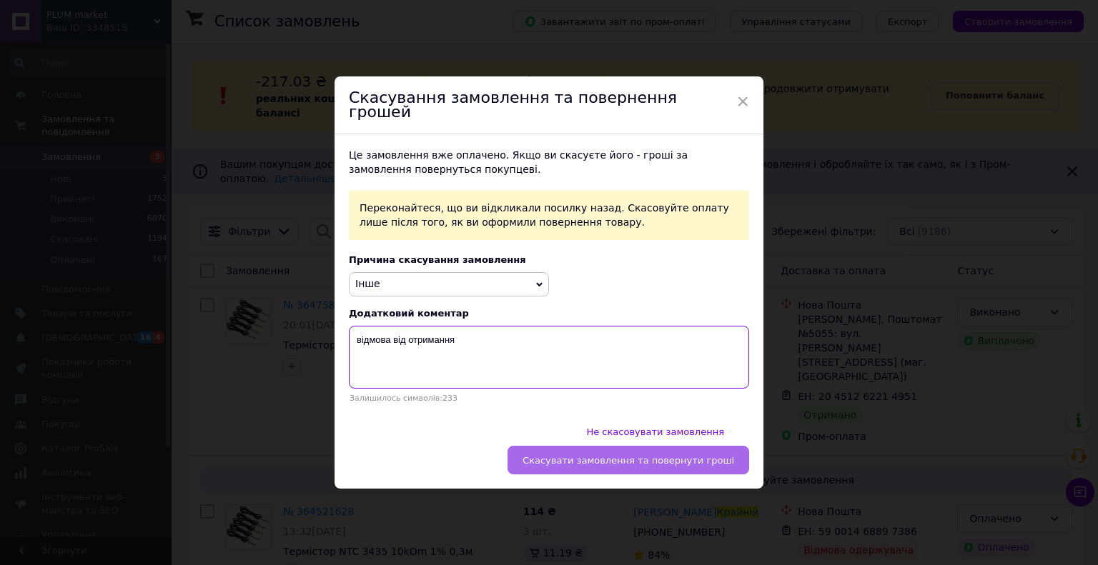
type textarea "відмова від отримання"
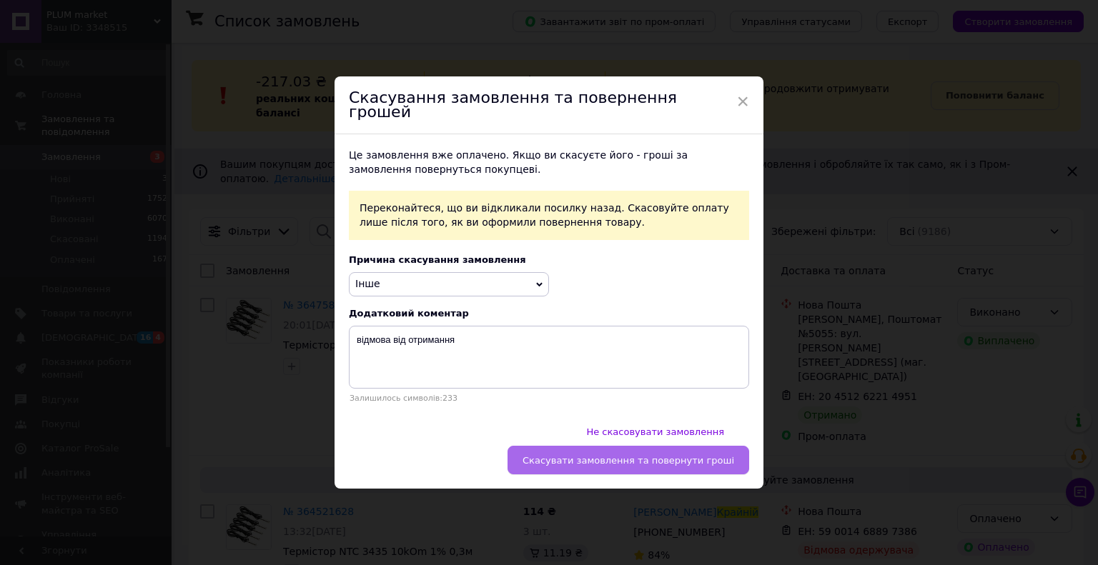
click at [615, 455] on span "Скасувати замовлення та повернути гроші" at bounding box center [629, 460] width 212 height 11
